Goal: Task Accomplishment & Management: Manage account settings

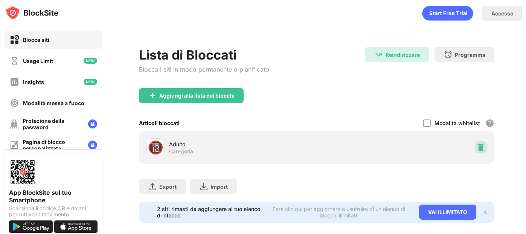
click at [480, 146] on div at bounding box center [481, 147] width 12 height 12
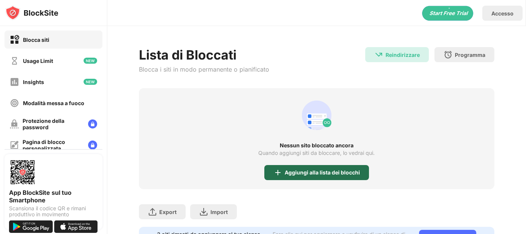
click at [269, 168] on div "Aggiungi alla lista dei blocchi" at bounding box center [317, 172] width 105 height 15
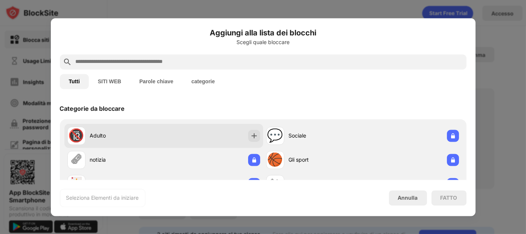
click at [143, 129] on div "🔞 Adulto" at bounding box center [115, 136] width 96 height 18
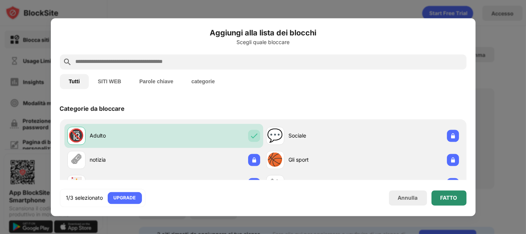
click at [458, 197] on div "FATTO" at bounding box center [449, 197] width 35 height 15
